Goal: Find specific page/section: Find specific page/section

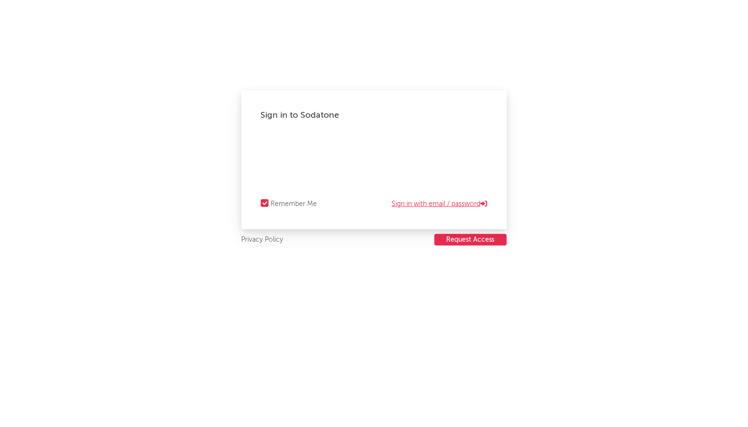
click at [407, 206] on link "Sign in with email / password" at bounding box center [440, 204] width 96 height 12
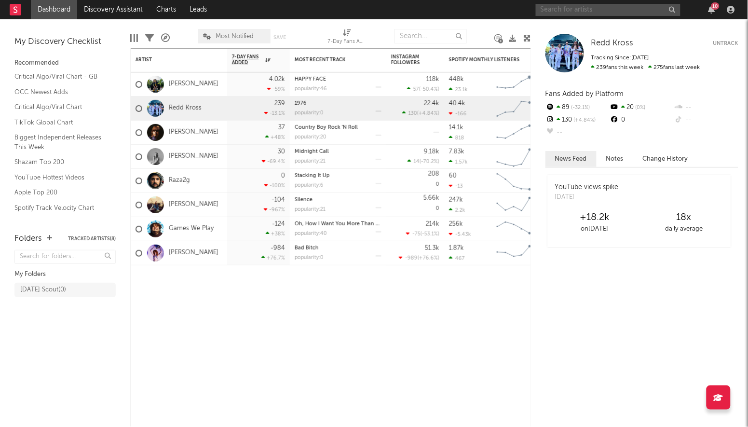
click at [573, 8] on input "text" at bounding box center [608, 10] width 145 height 12
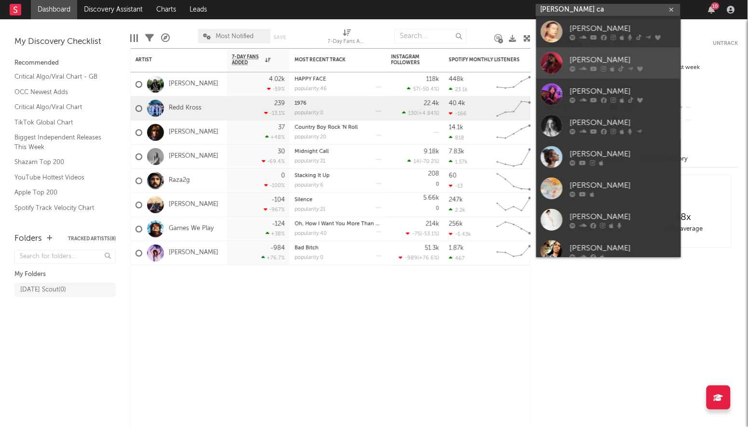
type input "[PERSON_NAME] ca"
click at [554, 60] on div at bounding box center [552, 63] width 22 height 22
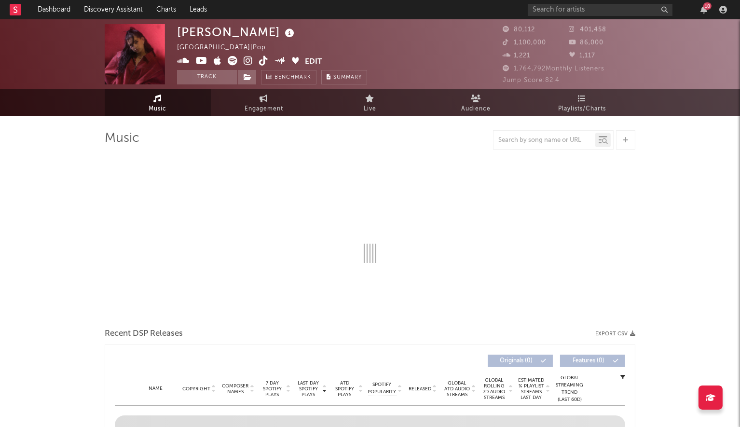
scroll to position [4, 0]
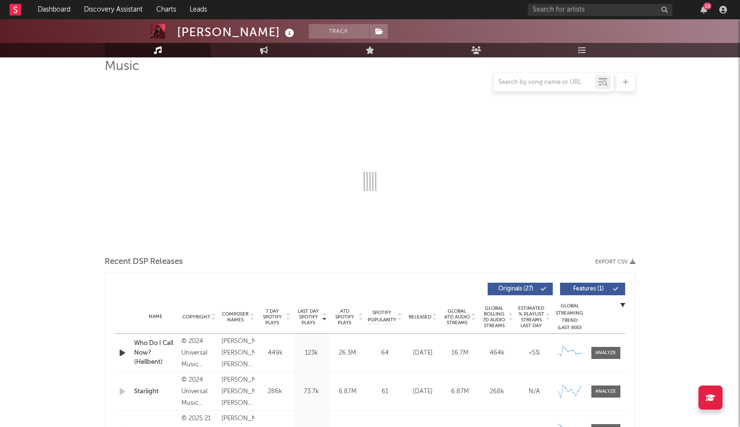
select select "6m"
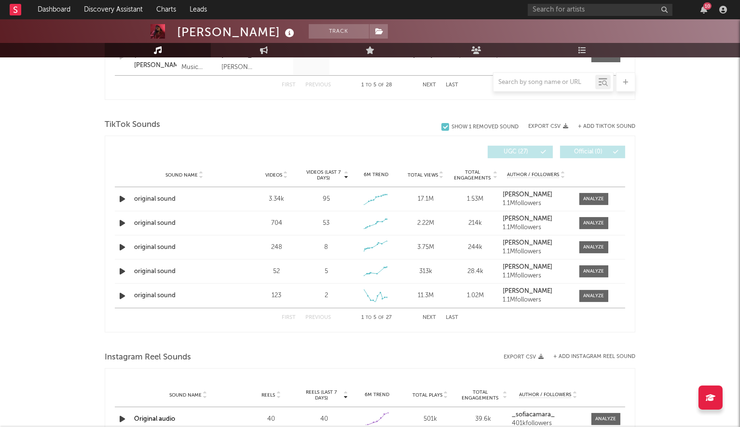
scroll to position [593, 0]
